Goal: Find specific page/section: Find specific page/section

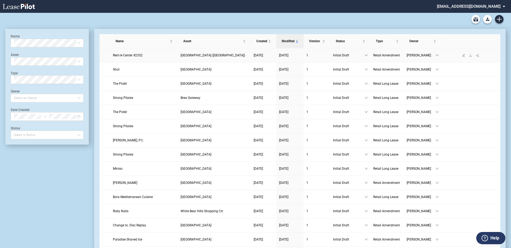
click at [121, 54] on span "Rent-A-Center #2352" at bounding box center [128, 56] width 30 height 4
